Goal: Transaction & Acquisition: Purchase product/service

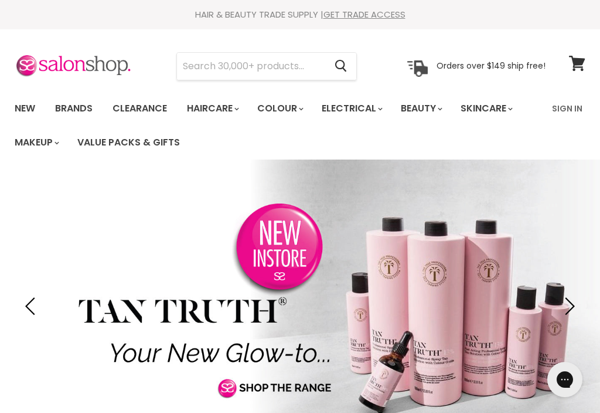
click at [199, 67] on input "Search" at bounding box center [251, 66] width 148 height 27
click at [203, 67] on input "Search" at bounding box center [251, 66] width 148 height 27
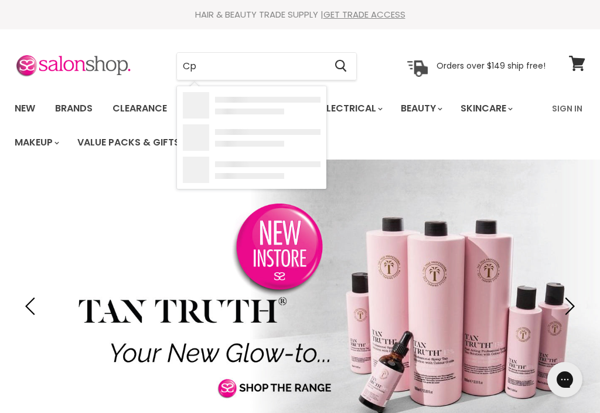
type input "Cpr"
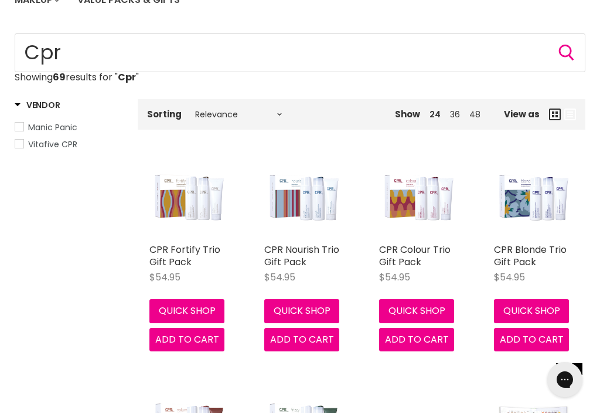
click at [307, 206] on img "Main content" at bounding box center [304, 198] width 80 height 80
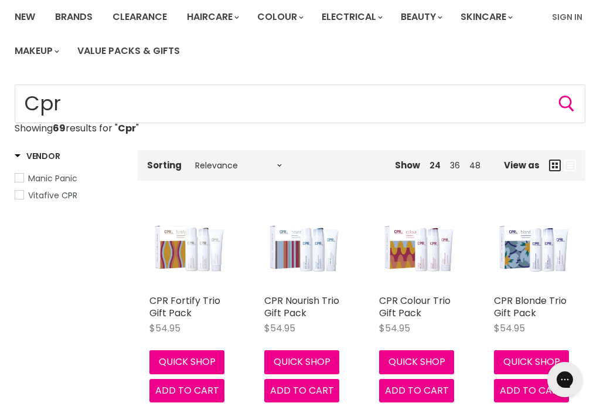
click at [416, 362] on button "Quick shop" at bounding box center [416, 361] width 75 height 23
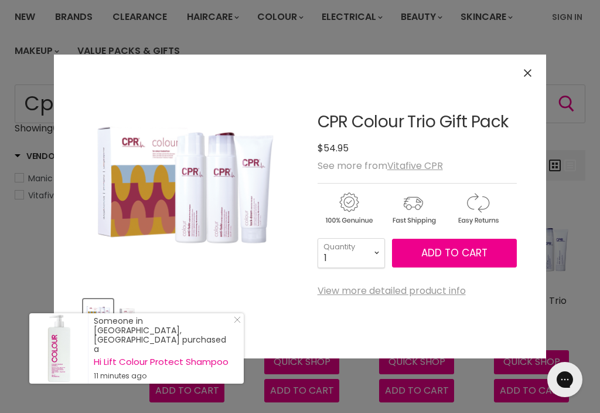
click at [539, 74] on button "Close" at bounding box center [527, 72] width 25 height 25
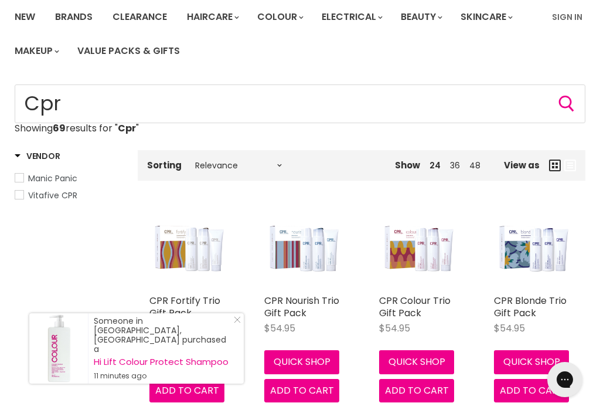
click at [422, 268] on img "Main content" at bounding box center [419, 249] width 80 height 80
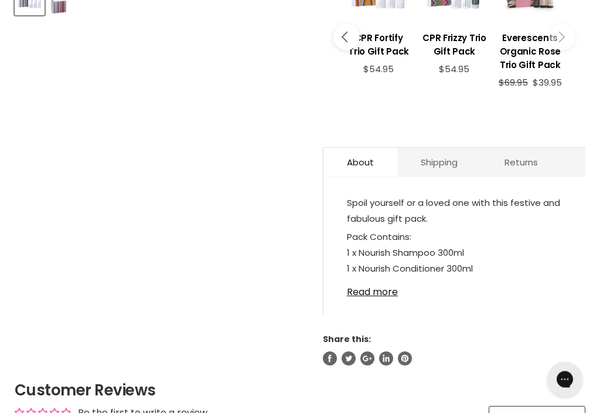
scroll to position [497, 0]
click at [371, 297] on link "Read more" at bounding box center [454, 288] width 215 height 18
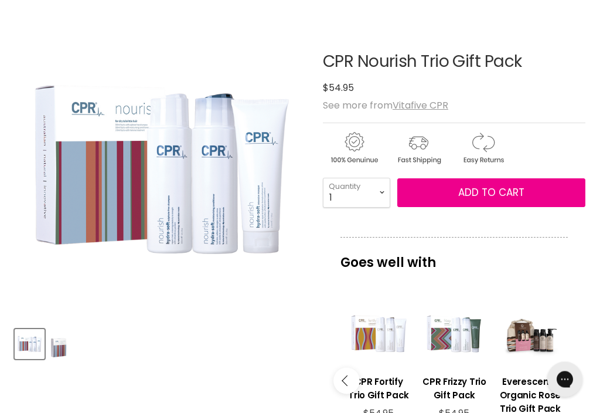
scroll to position [152, 0]
click at [225, 354] on div "Product thumbnails" at bounding box center [162, 341] width 298 height 33
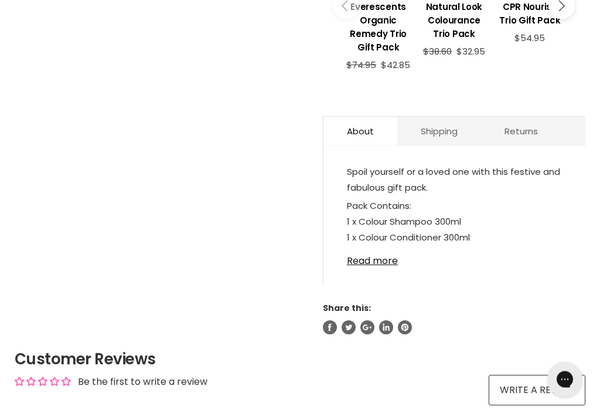
scroll to position [527, 0]
click at [382, 266] on link "Read more" at bounding box center [454, 258] width 215 height 18
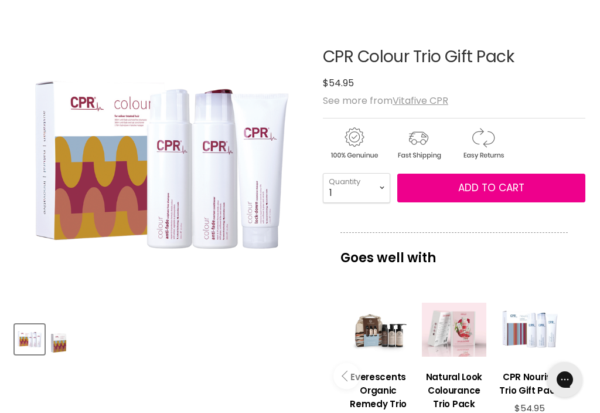
scroll to position [157, 0]
click at [485, 200] on button "Add to cart" at bounding box center [491, 188] width 188 height 29
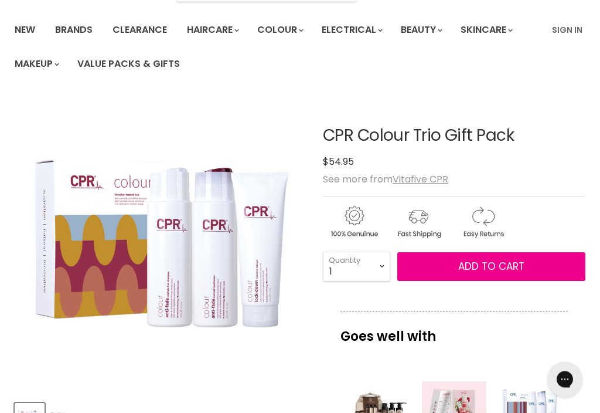
scroll to position [79, 0]
click at [484, 271] on span "Add to cart" at bounding box center [491, 266] width 66 height 14
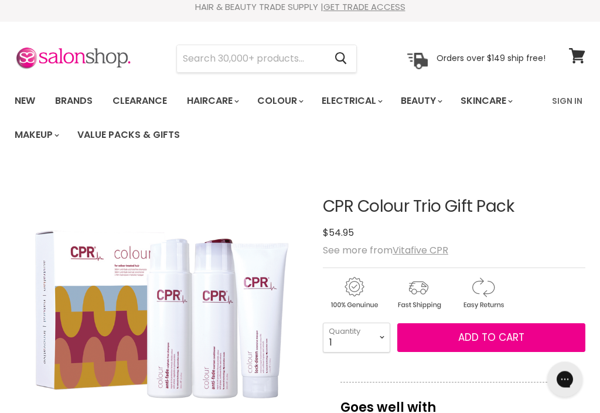
scroll to position [9, 0]
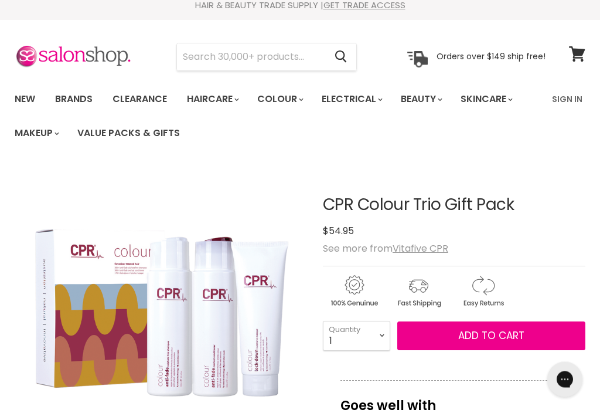
click at [464, 336] on span "Add to cart" at bounding box center [491, 336] width 66 height 14
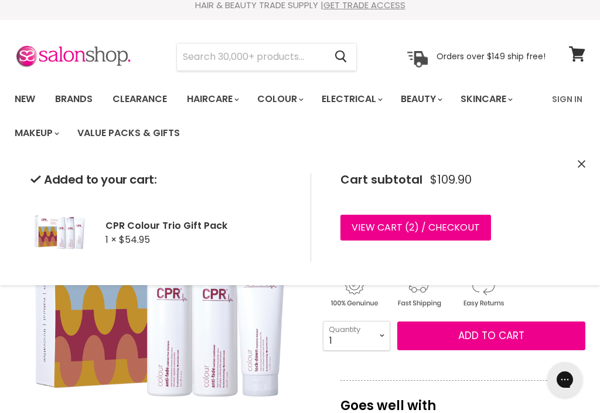
click at [403, 227] on link "View cart ( 2 ) / Checkout" at bounding box center [416, 228] width 151 height 26
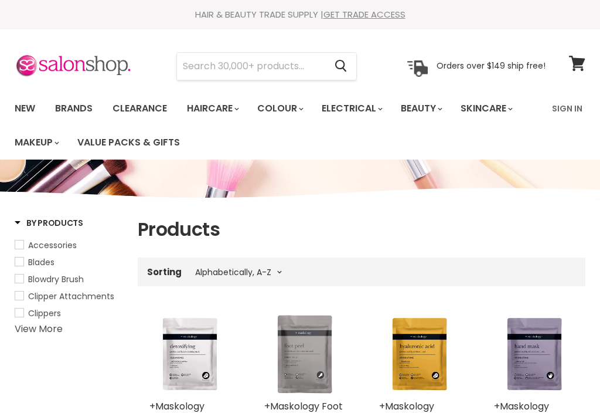
select select "title-ascending"
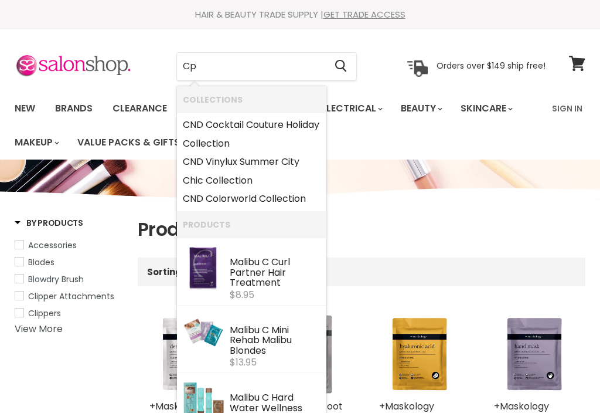
type input "Cpr"
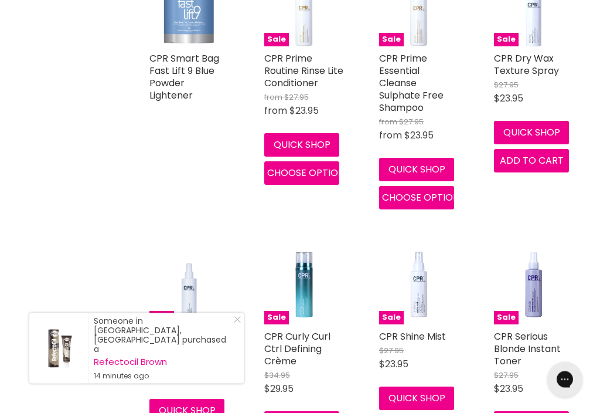
scroll to position [806, 0]
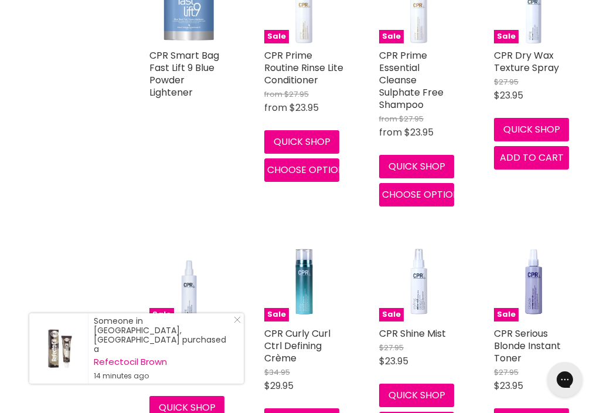
click at [233, 328] on link "Close Icon" at bounding box center [235, 322] width 12 height 12
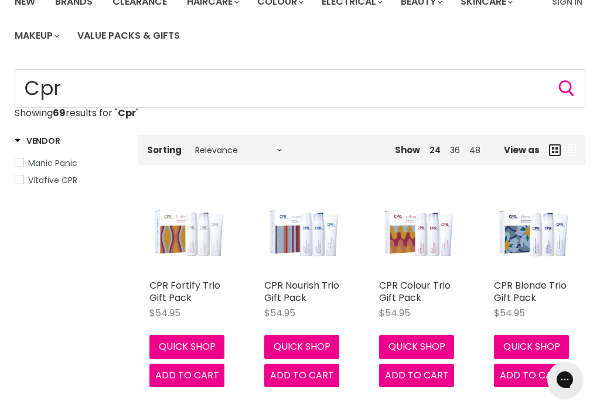
scroll to position [97, 0]
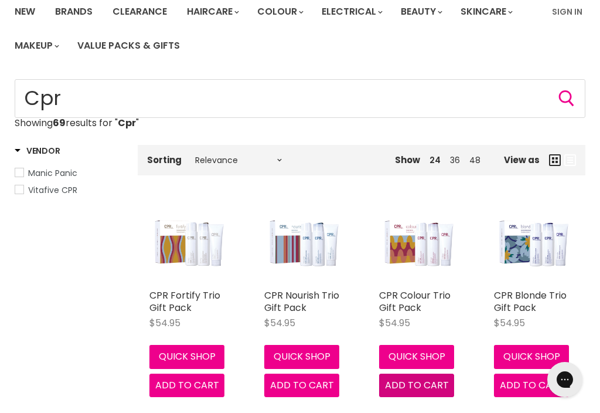
click at [417, 384] on span "Add to cart" at bounding box center [417, 384] width 64 height 13
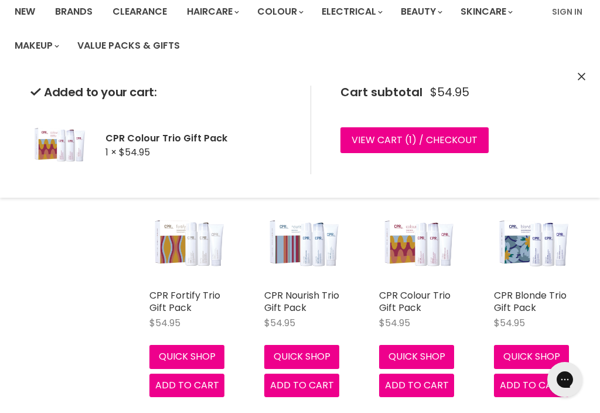
click at [451, 147] on link "View cart ( 1 ) / Checkout" at bounding box center [415, 140] width 148 height 26
